Goal: Find specific page/section: Find specific page/section

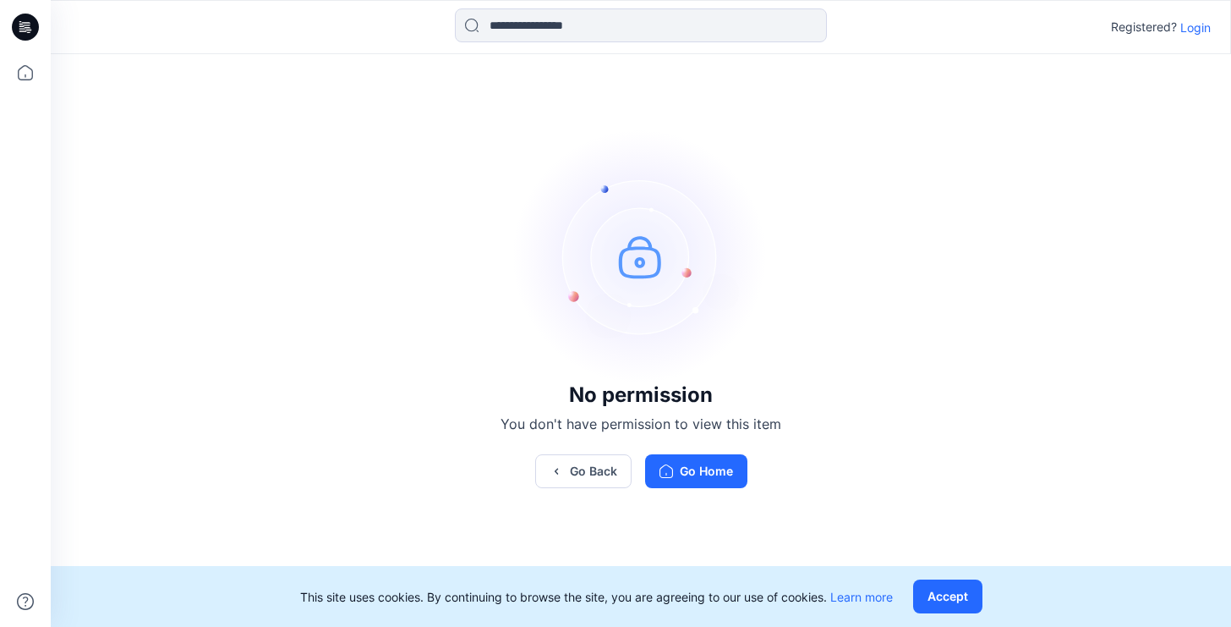
click at [1207, 29] on p "Login" at bounding box center [1195, 28] width 30 height 18
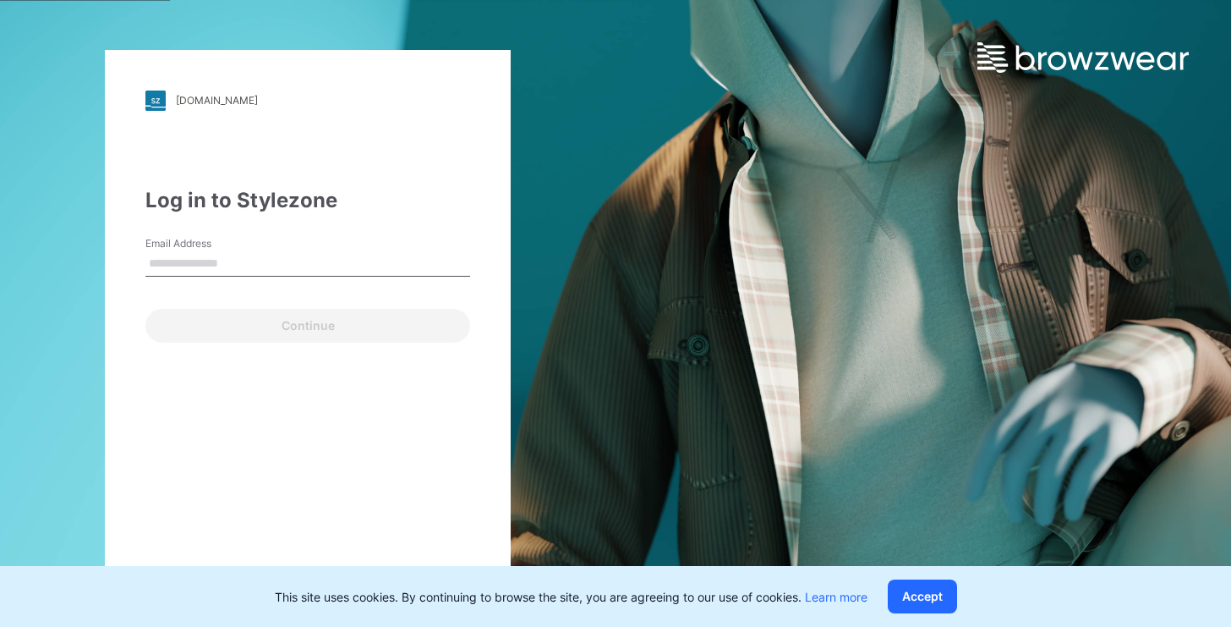
type input "**********"
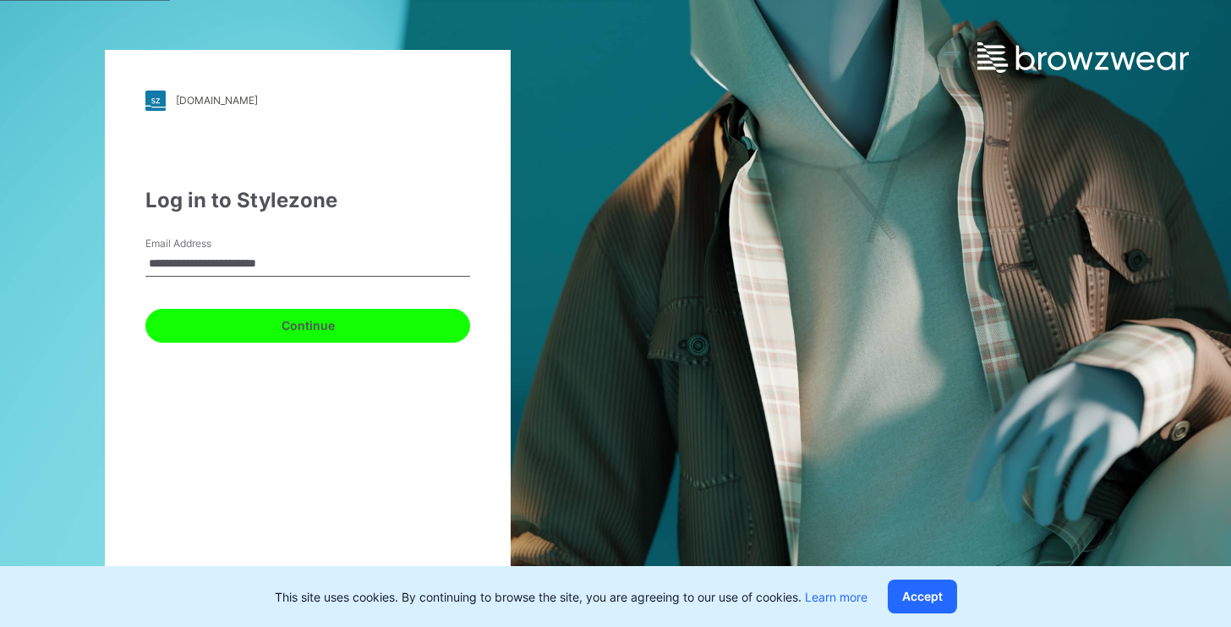
click at [298, 324] on button "Continue" at bounding box center [307, 326] width 325 height 34
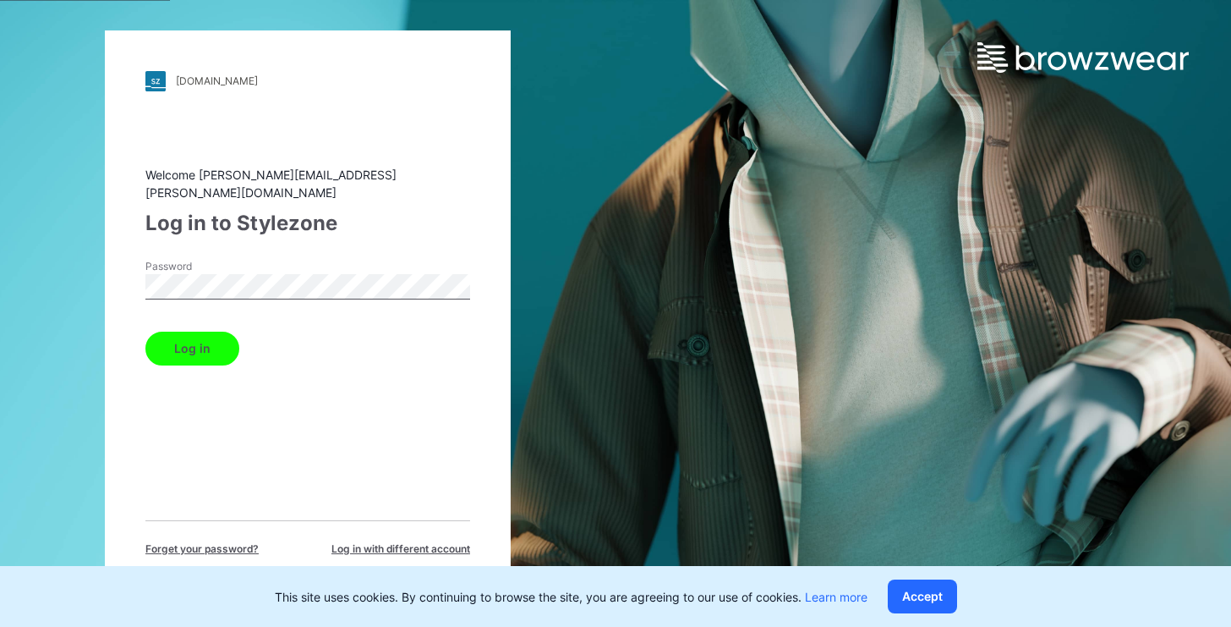
click at [191, 347] on button "Log in" at bounding box center [192, 348] width 94 height 34
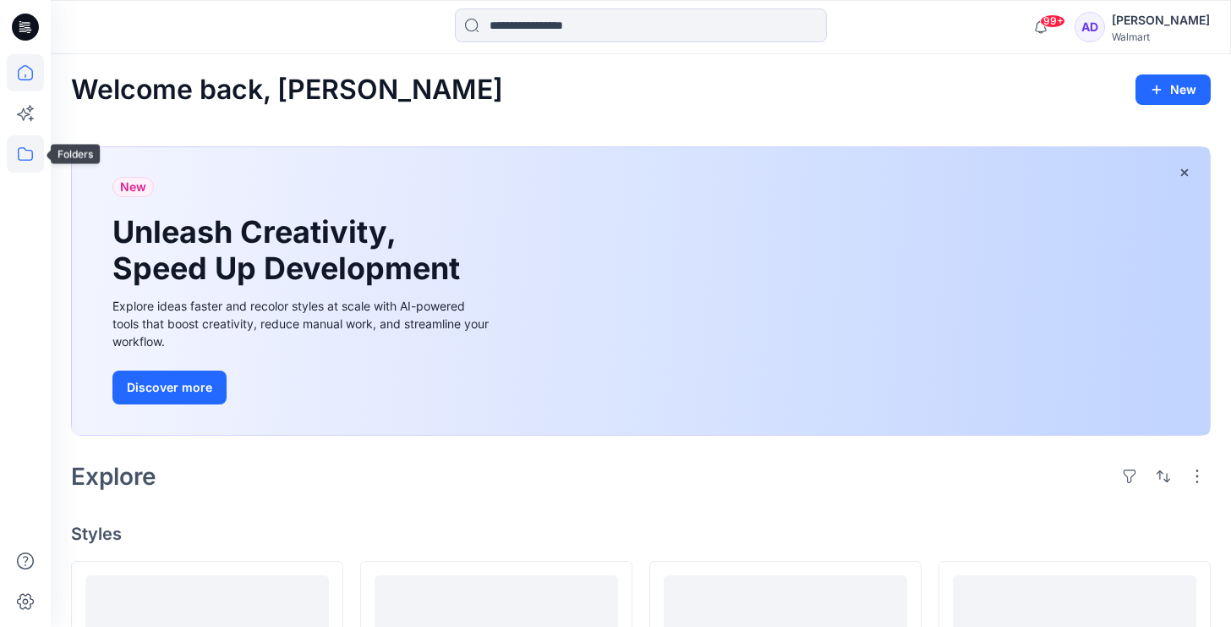
click at [25, 168] on icon at bounding box center [25, 153] width 37 height 37
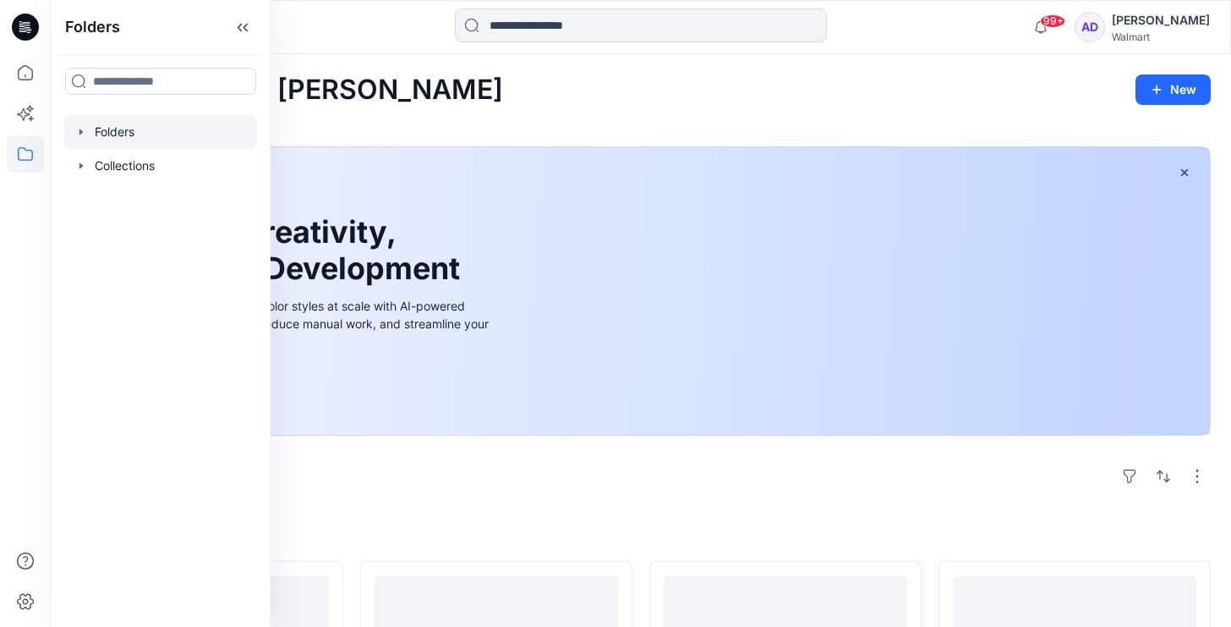
click at [118, 137] on div at bounding box center [160, 132] width 193 height 34
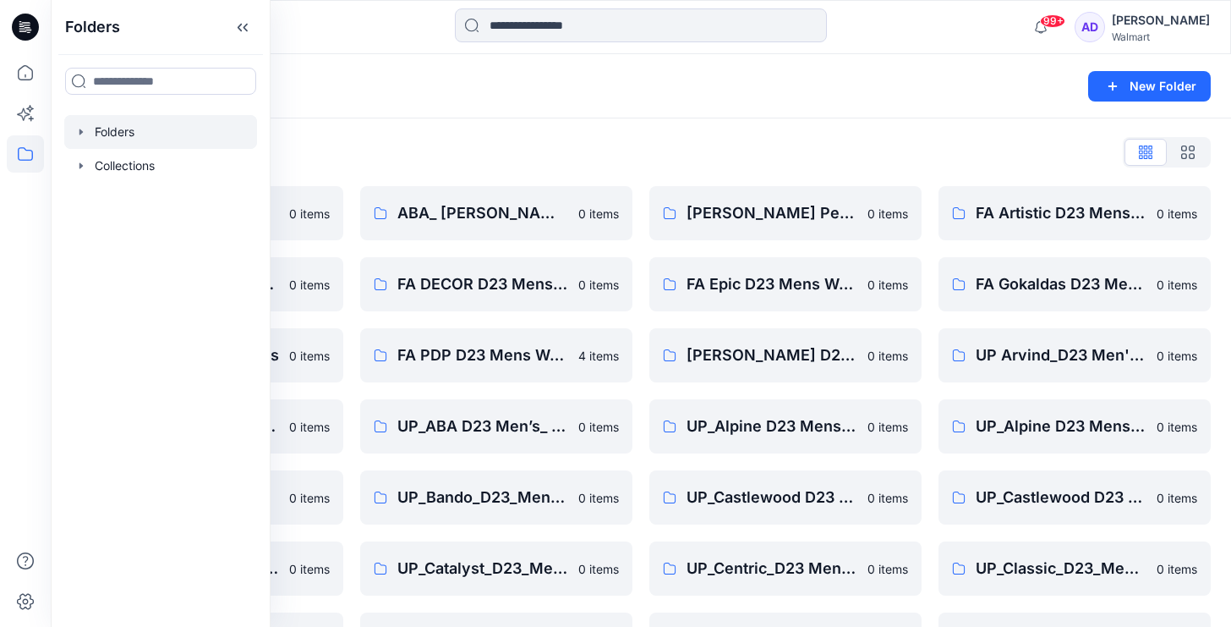
click at [505, 129] on div "Folders List 1-FA Kickoff Training 0 items FA CTA D23 Mens Wovens 0 items FA Jo…" at bounding box center [641, 615] width 1180 height 994
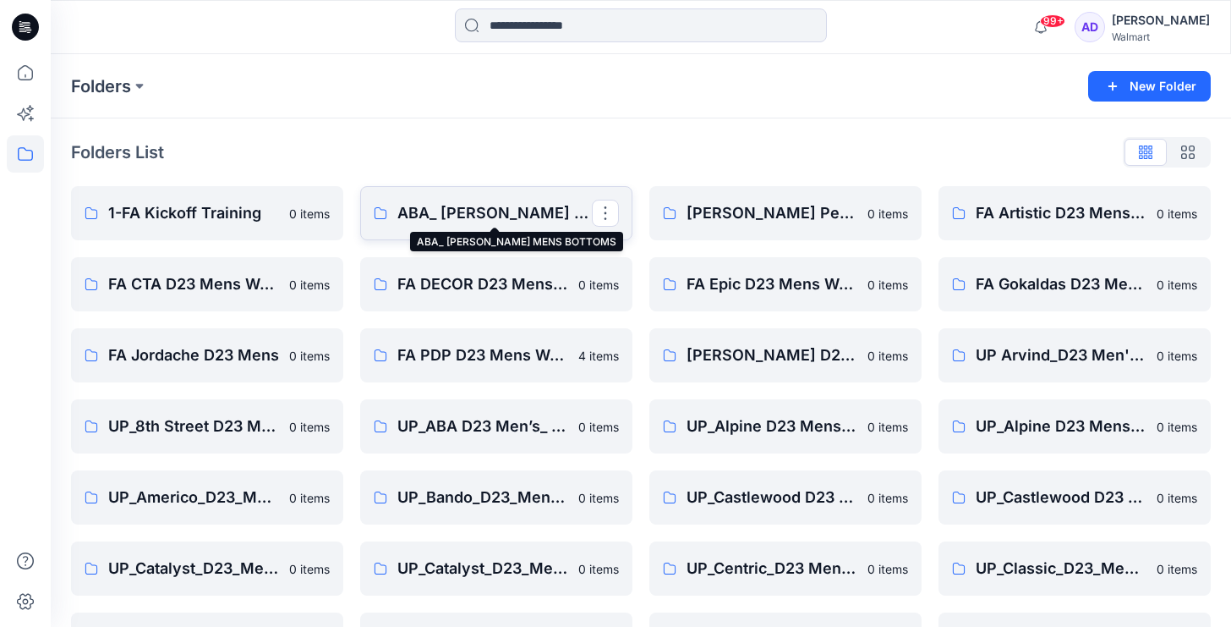
click at [479, 215] on p "ABA_ [PERSON_NAME] MENS BOTTOMS" at bounding box center [494, 213] width 194 height 24
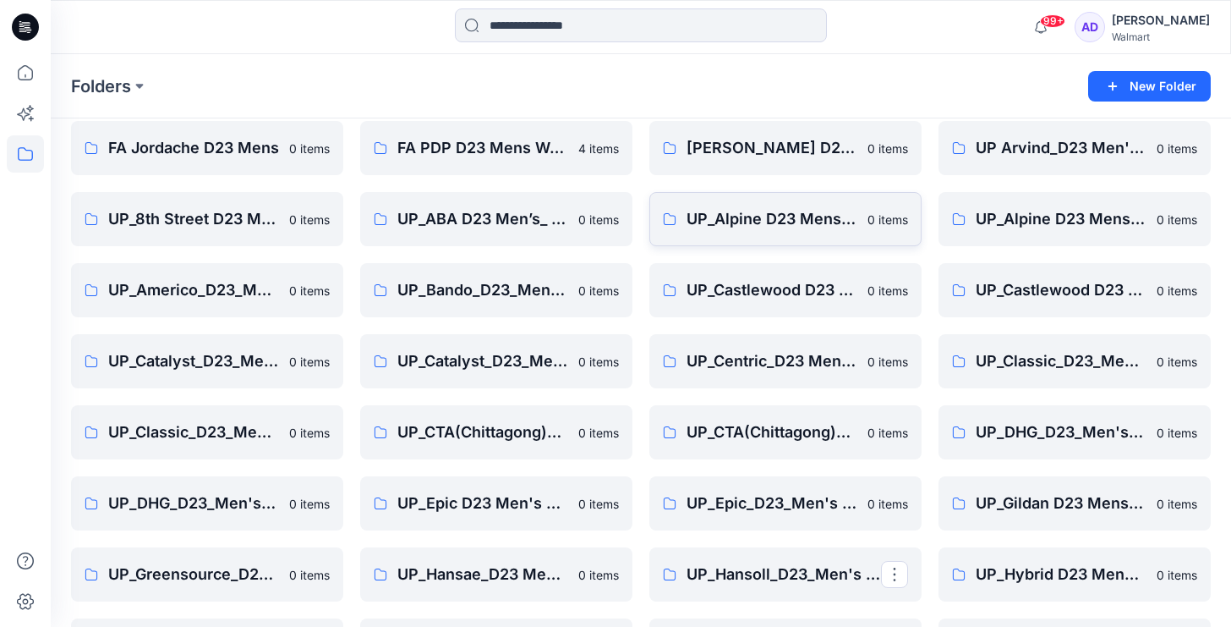
scroll to position [206, 0]
click at [469, 225] on p "UP_ABA D23 Men’s_ Bottoms" at bounding box center [482, 220] width 171 height 24
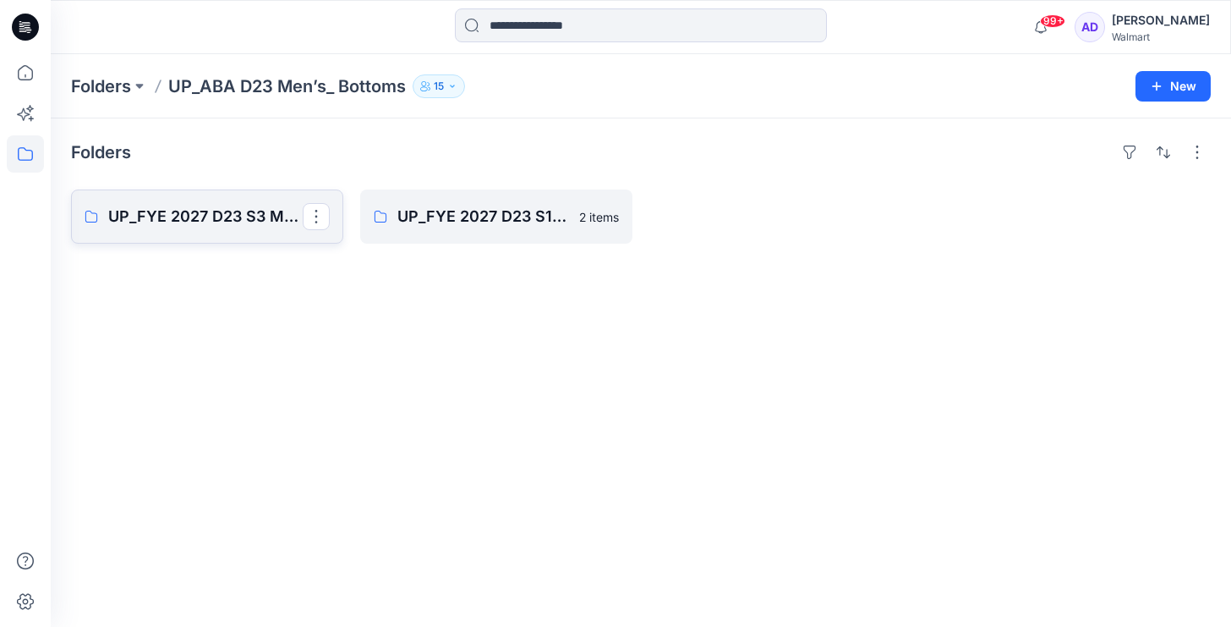
click at [273, 212] on p "UP_FYE 2027 D23 S3 MENS BOTTOMS_ABAA" at bounding box center [205, 217] width 194 height 24
click at [500, 216] on p "UP_FYE 2027 D23 S1 MENS BOTTOMS_ABA" at bounding box center [494, 217] width 194 height 24
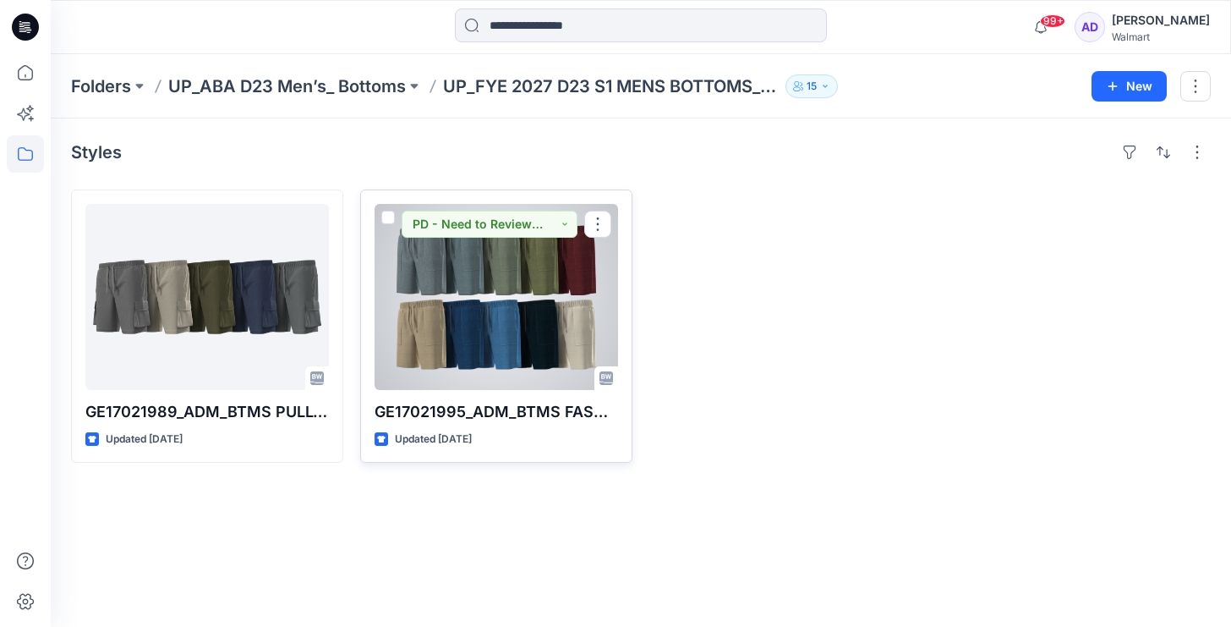
click at [468, 335] on div at bounding box center [497, 297] width 244 height 186
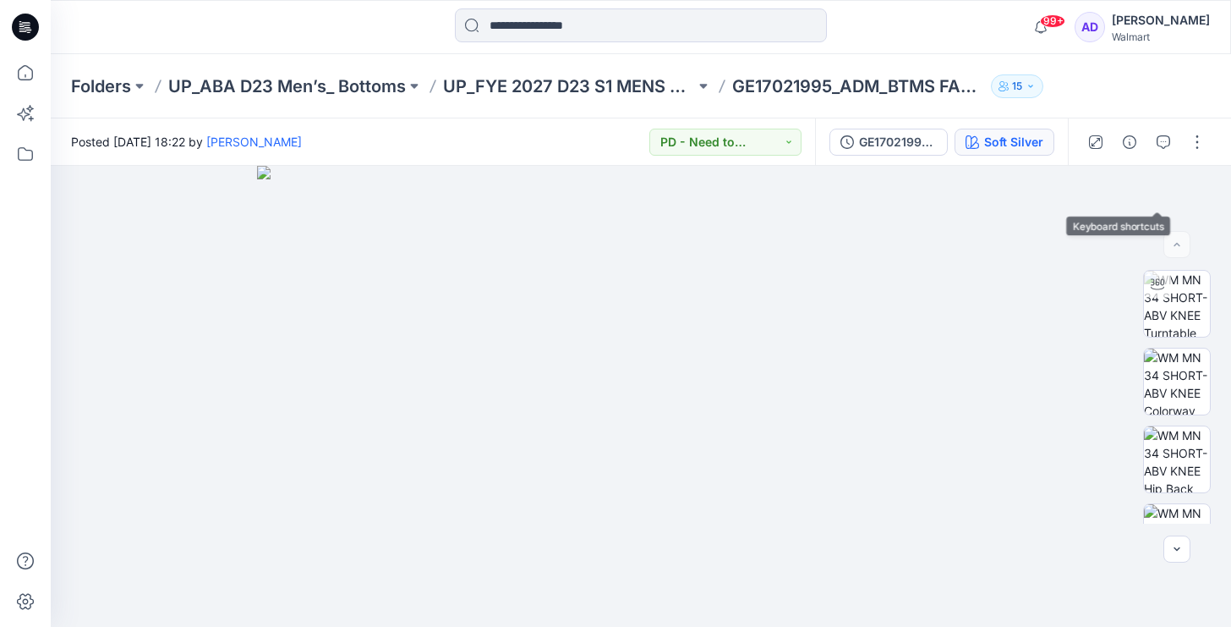
click at [985, 141] on div "Soft Silver" at bounding box center [1013, 142] width 59 height 19
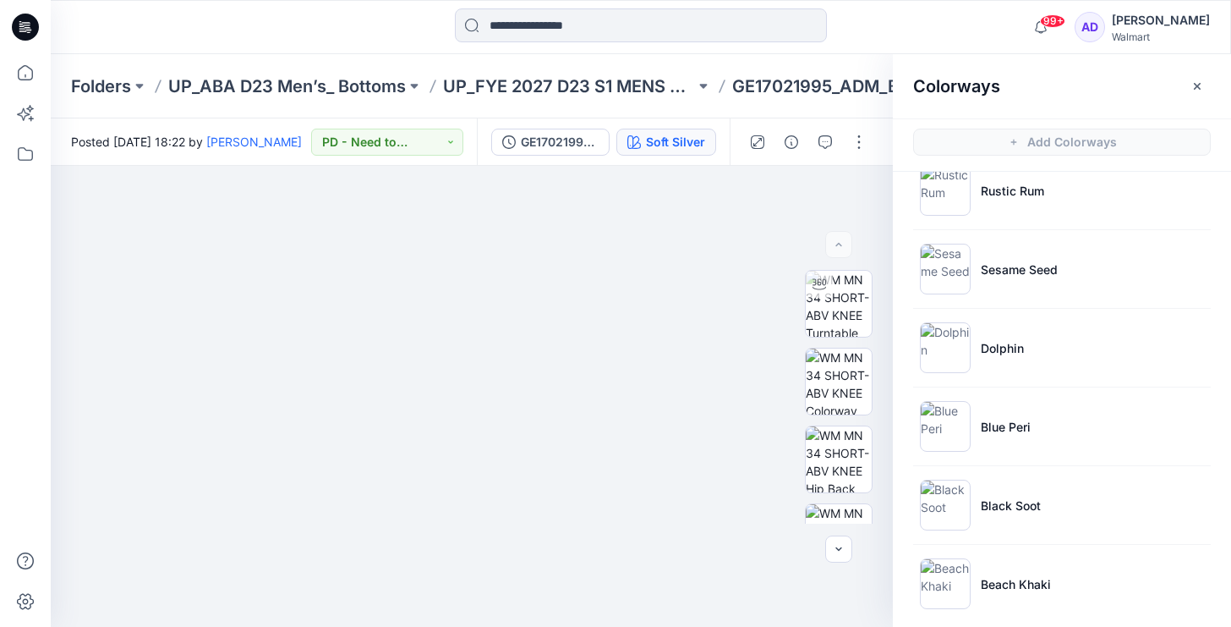
scroll to position [359, 0]
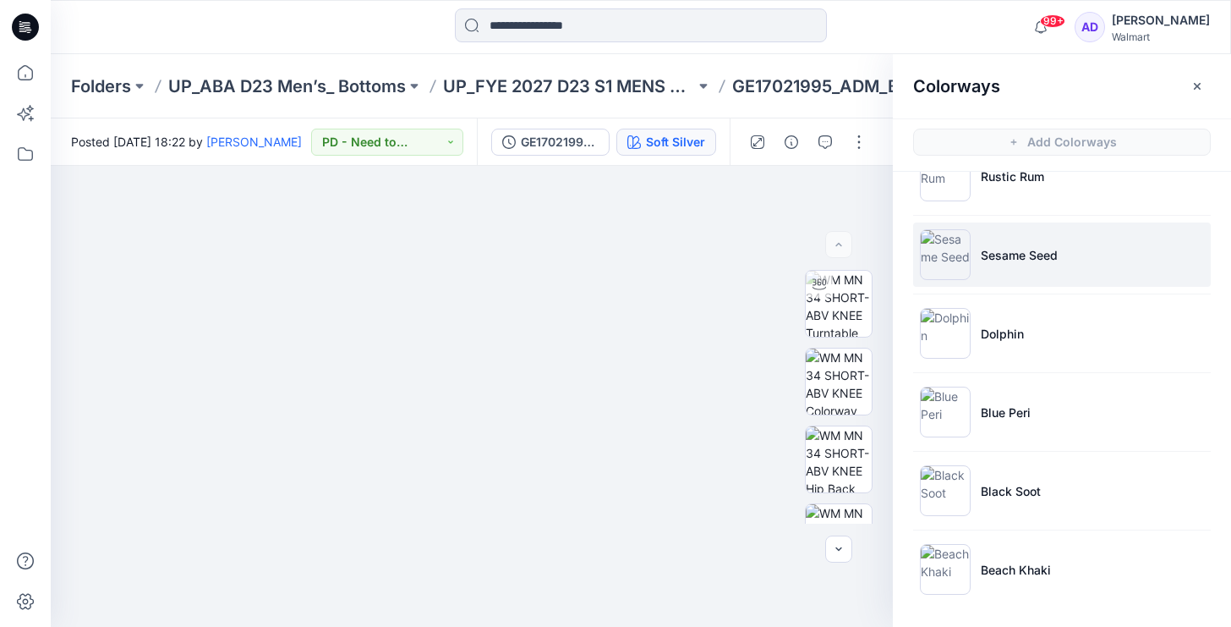
click at [1007, 261] on p "Sesame Seed" at bounding box center [1019, 255] width 77 height 18
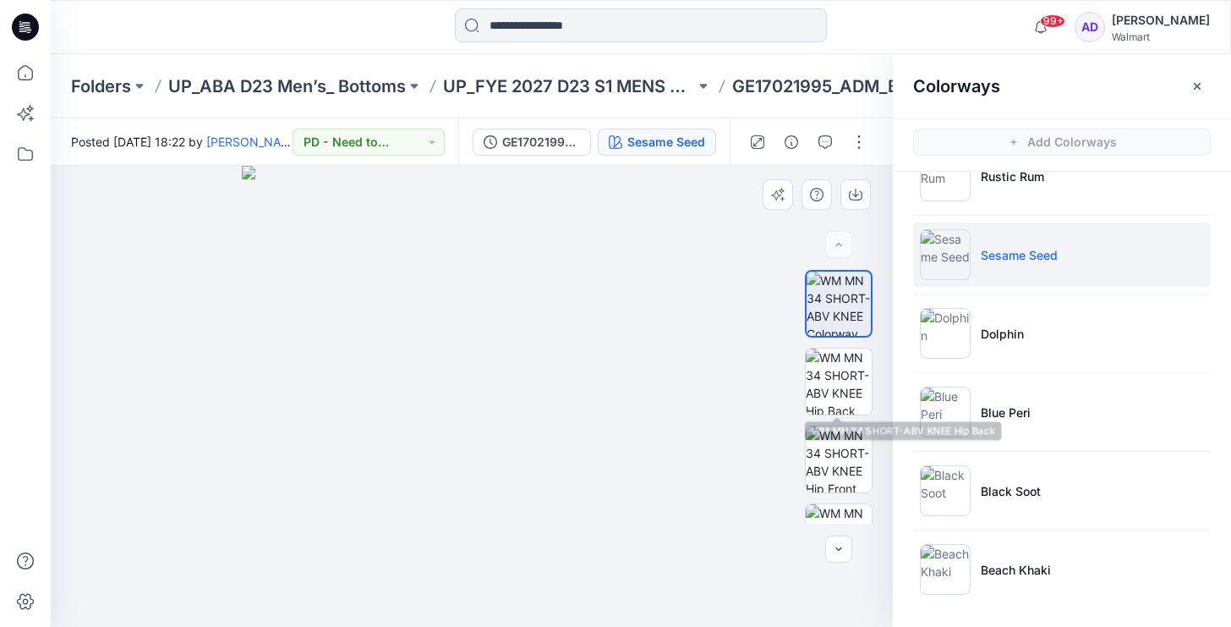
click at [805, 418] on div at bounding box center [839, 397] width 68 height 254
click at [820, 395] on img at bounding box center [839, 381] width 66 height 66
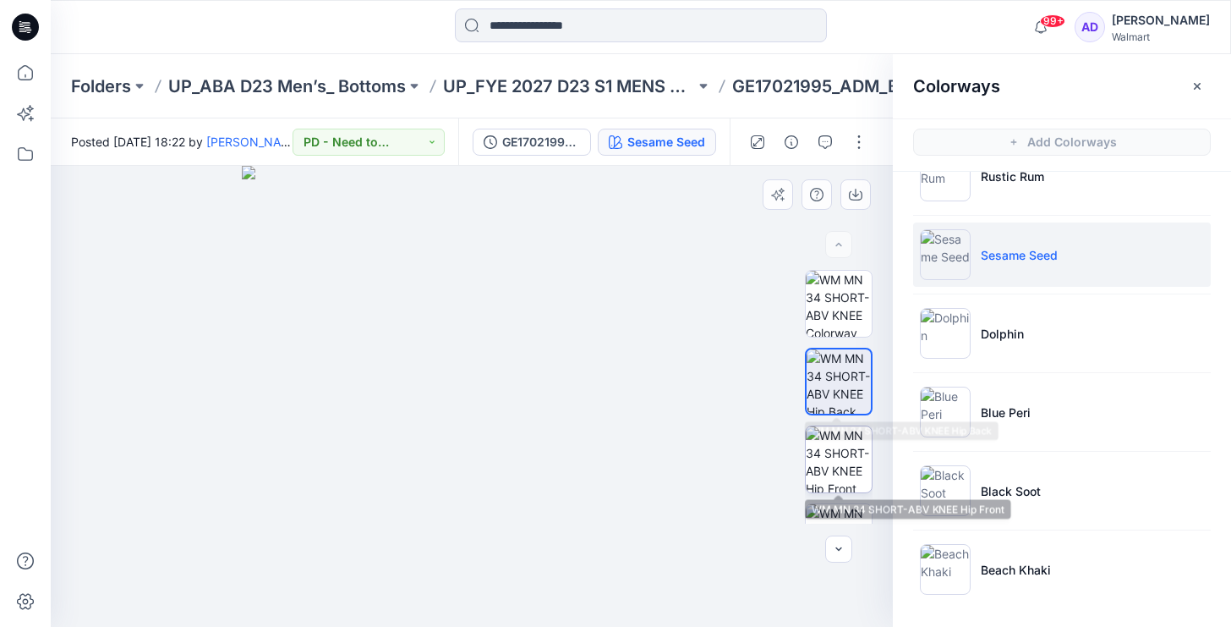
click at [850, 463] on img at bounding box center [839, 459] width 66 height 66
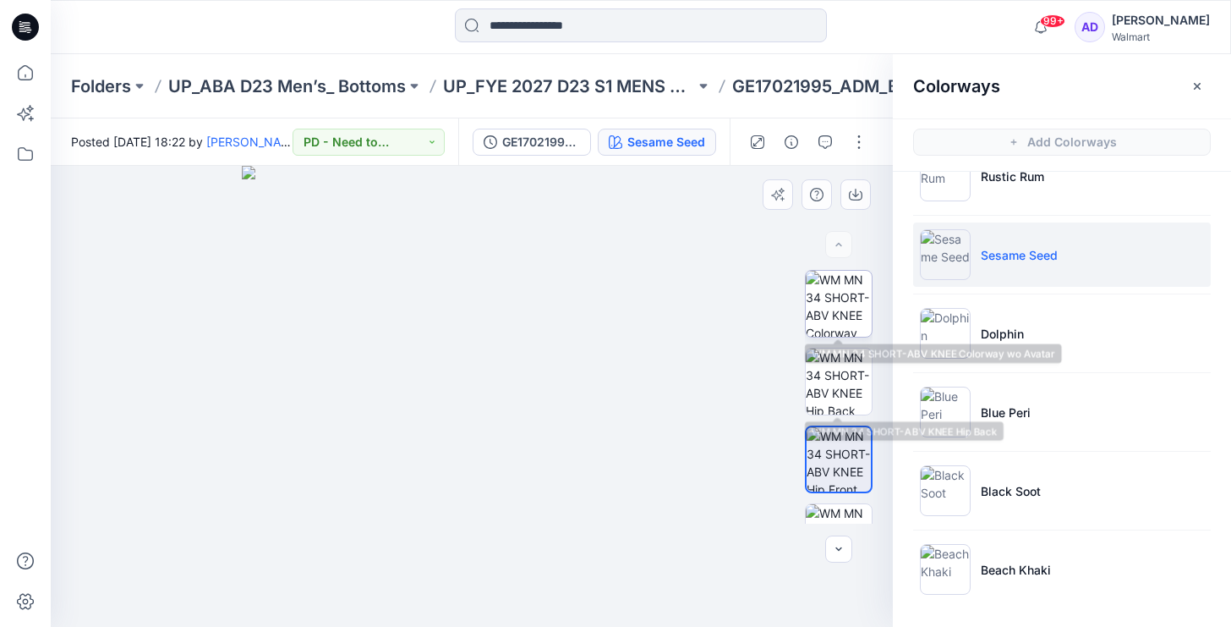
click at [835, 300] on img at bounding box center [839, 304] width 66 height 66
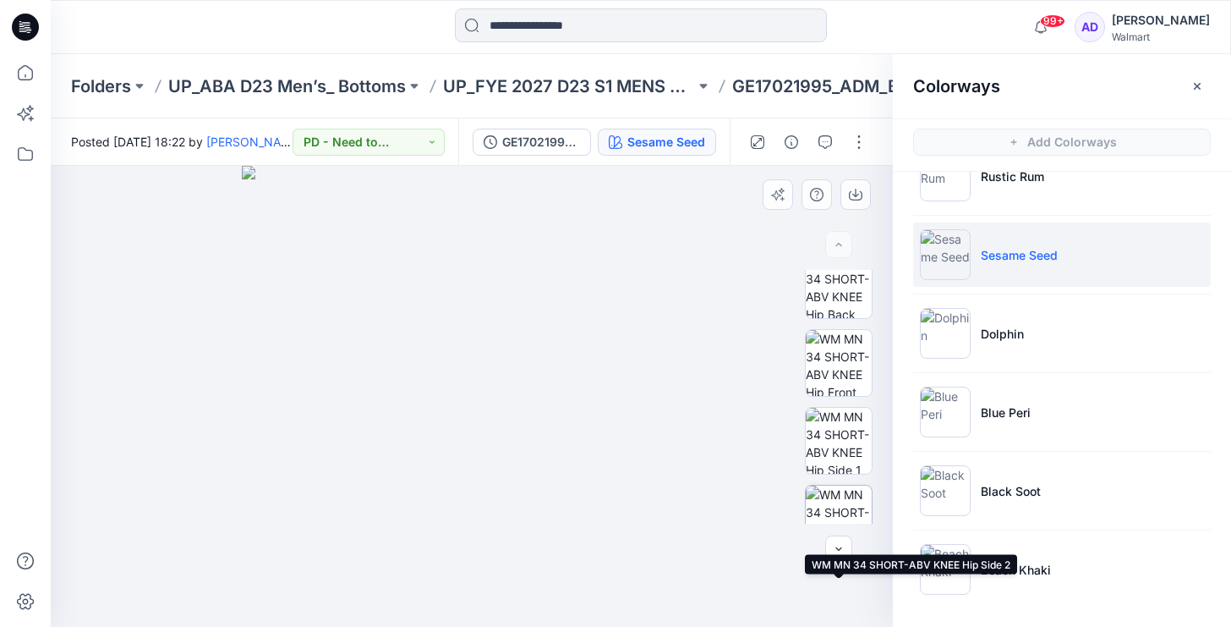
scroll to position [0, 0]
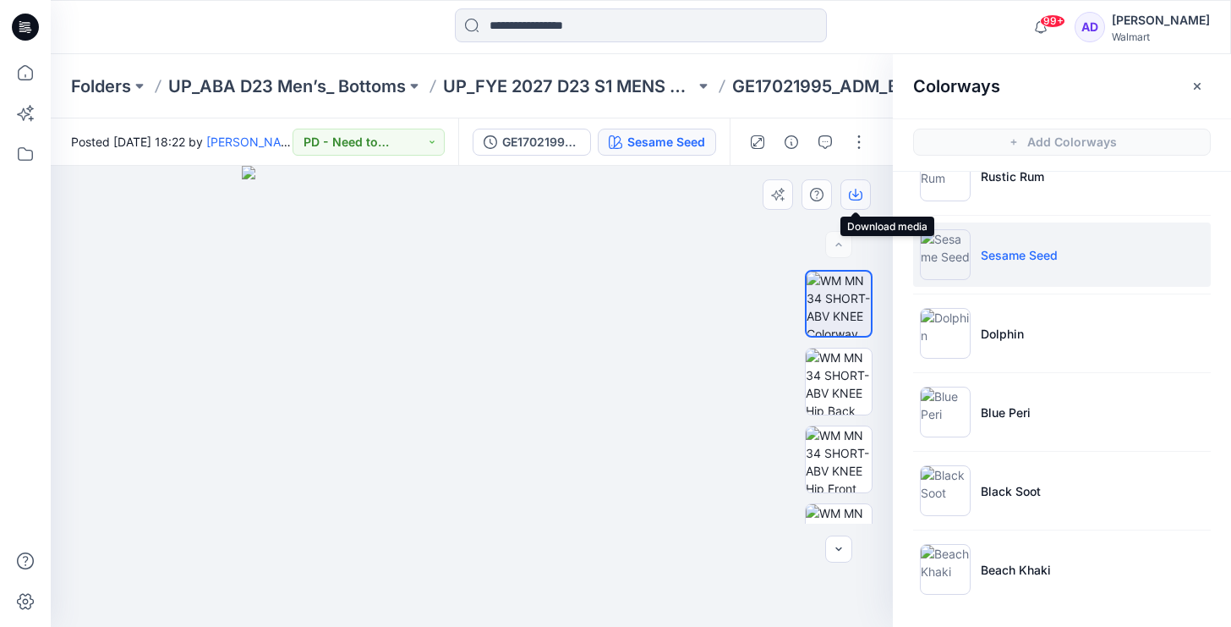
click at [864, 194] on button "button" at bounding box center [855, 194] width 30 height 30
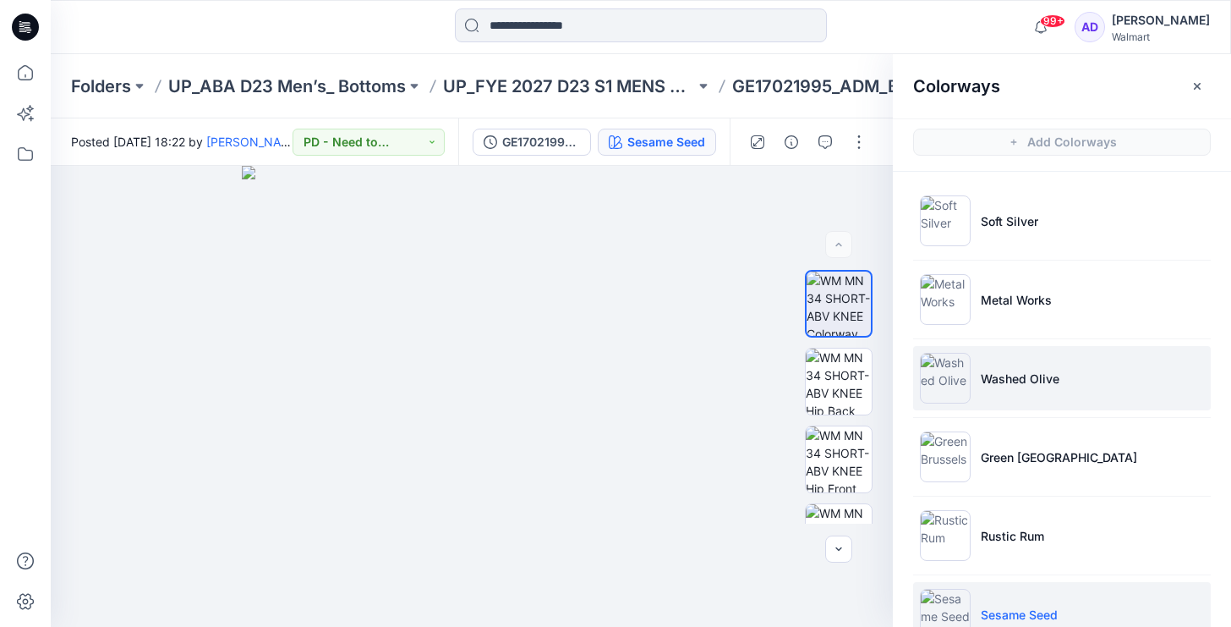
click at [1015, 396] on li "Washed Olive" at bounding box center [1062, 378] width 298 height 64
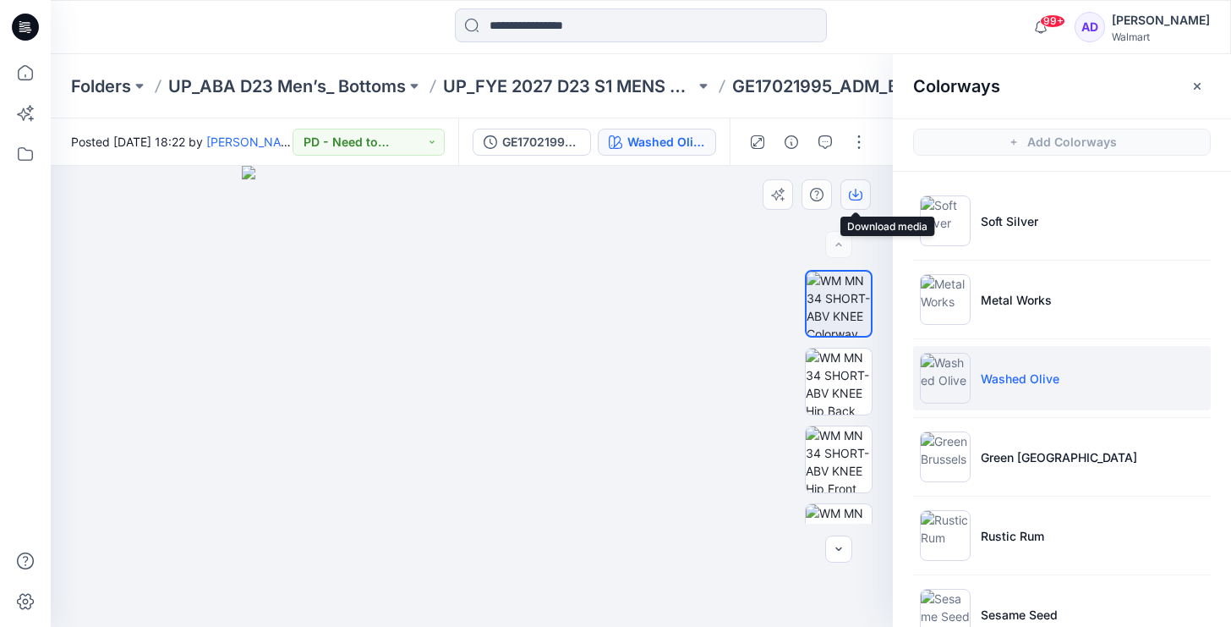
click at [861, 194] on icon "button" at bounding box center [856, 195] width 14 height 9
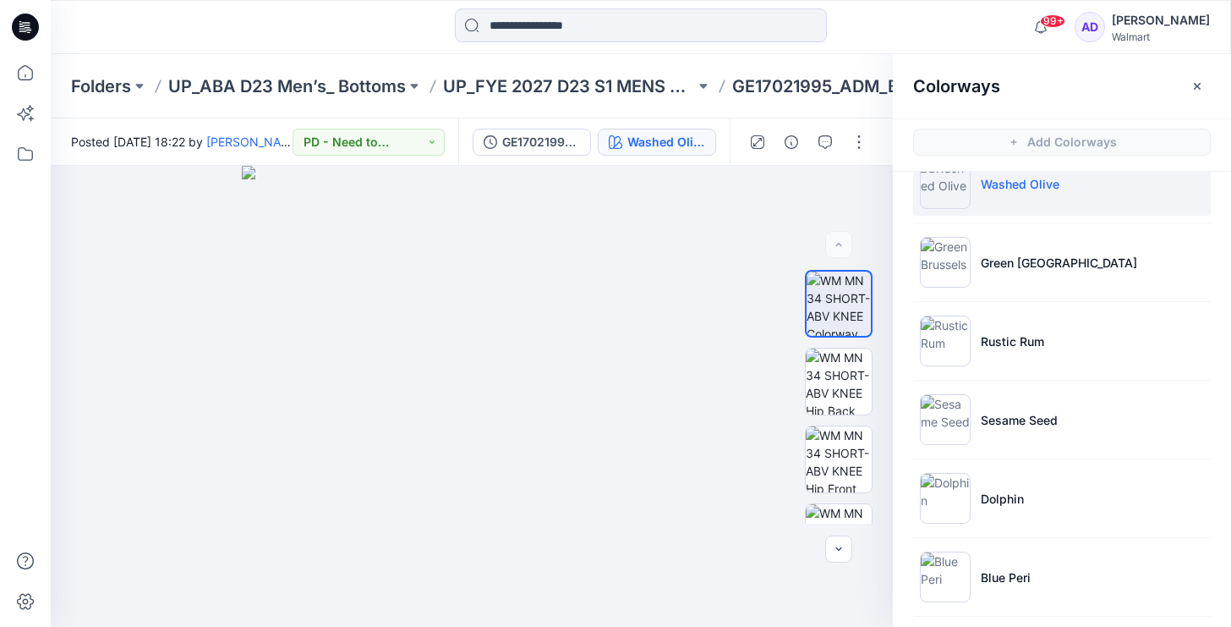
scroll to position [359, 0]
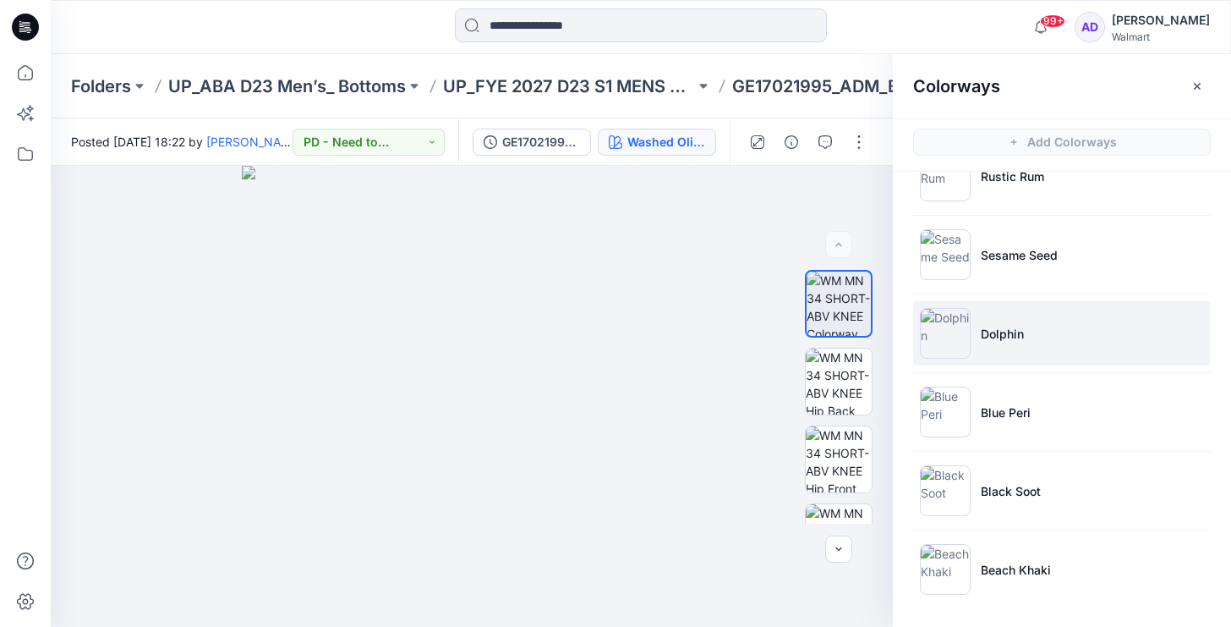
click at [1022, 351] on li "Dolphin" at bounding box center [1062, 333] width 298 height 64
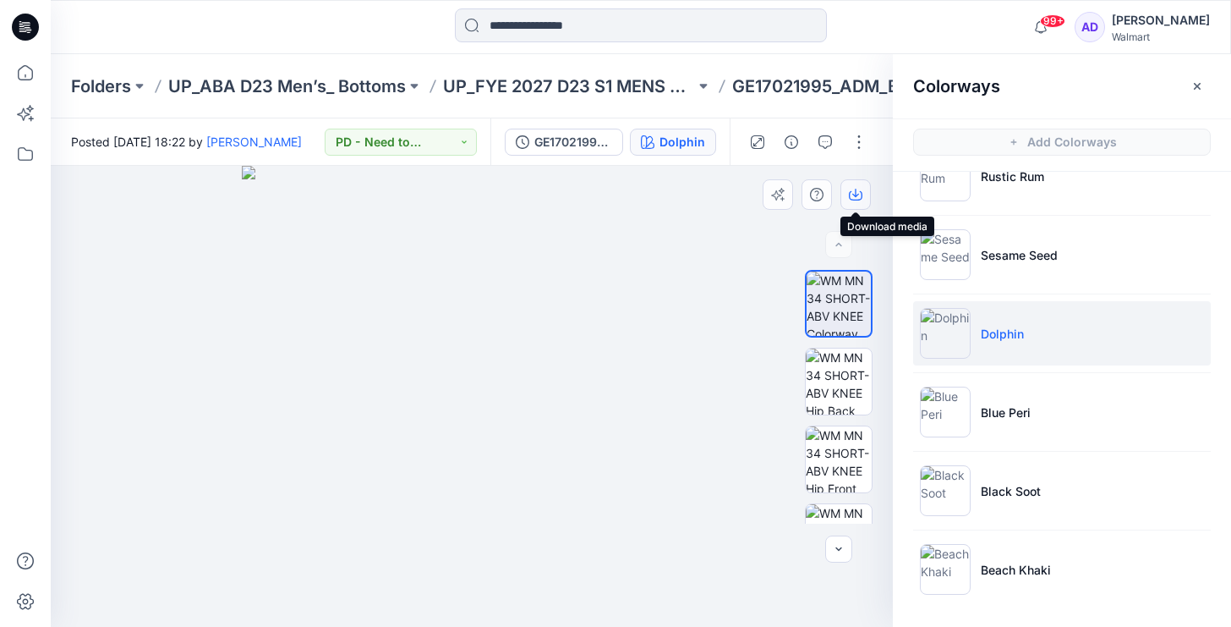
click at [858, 194] on icon "button" at bounding box center [856, 195] width 14 height 14
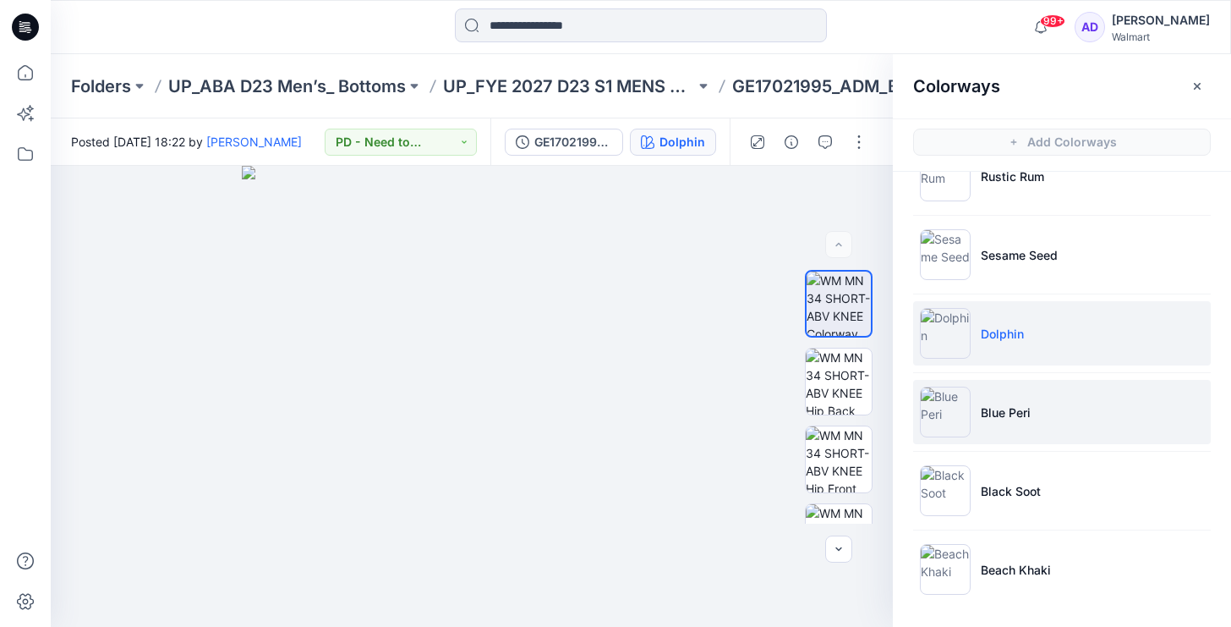
scroll to position [5, 0]
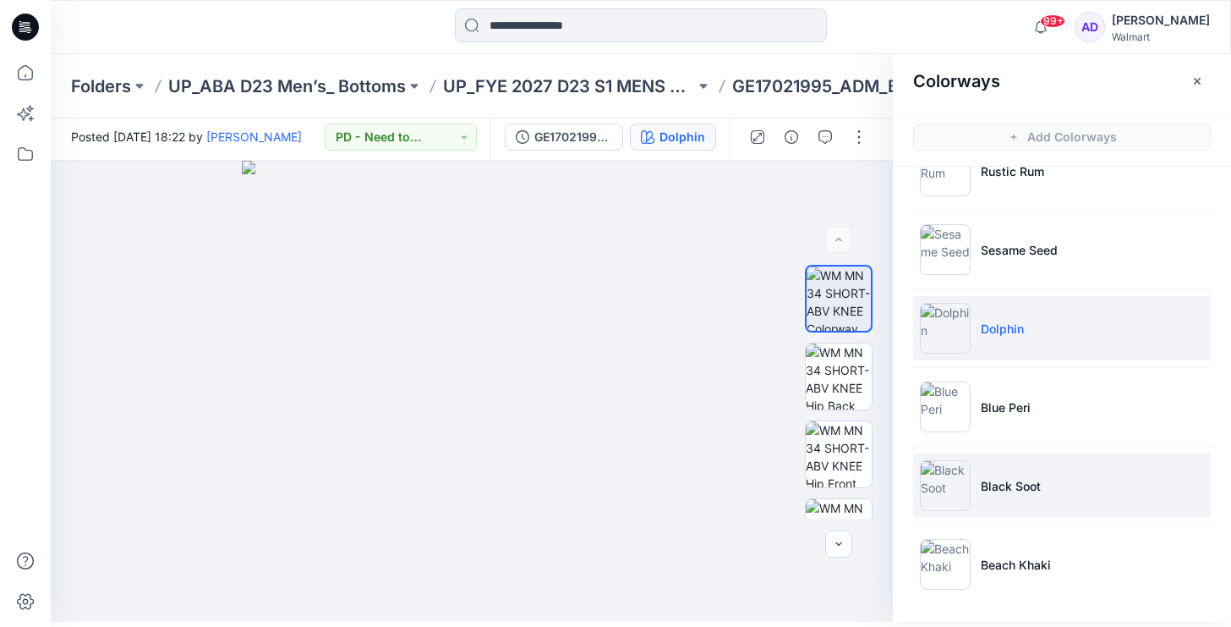
click at [939, 486] on img at bounding box center [945, 485] width 51 height 51
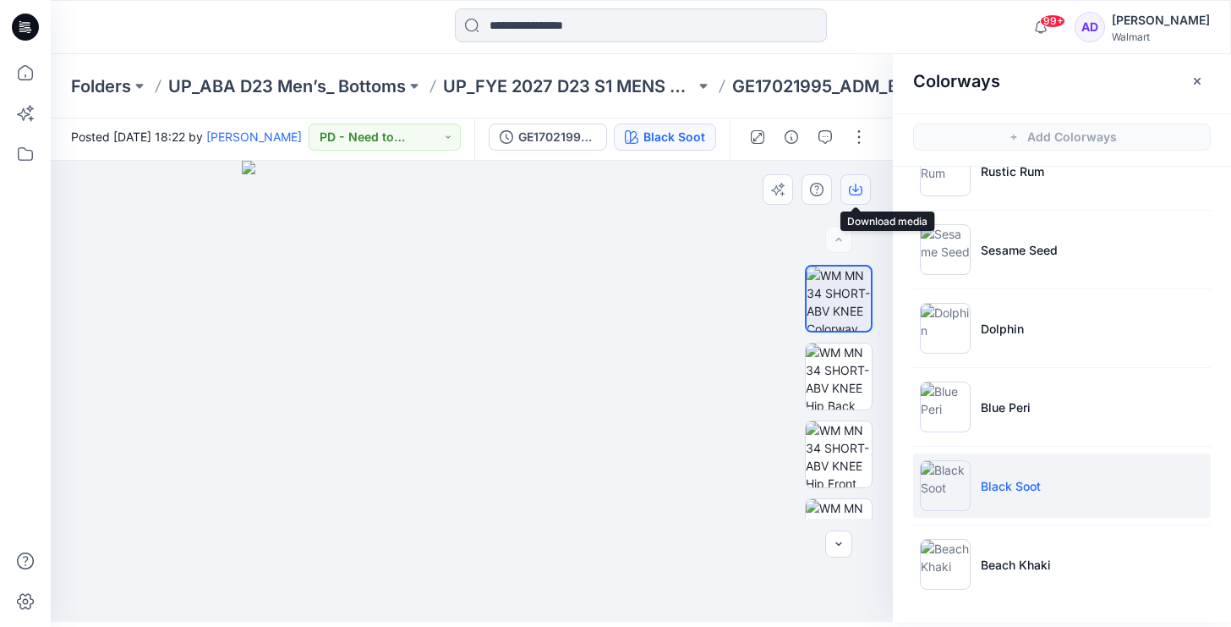
click at [860, 187] on icon "button" at bounding box center [856, 190] width 14 height 14
